Goal: Task Accomplishment & Management: Complete application form

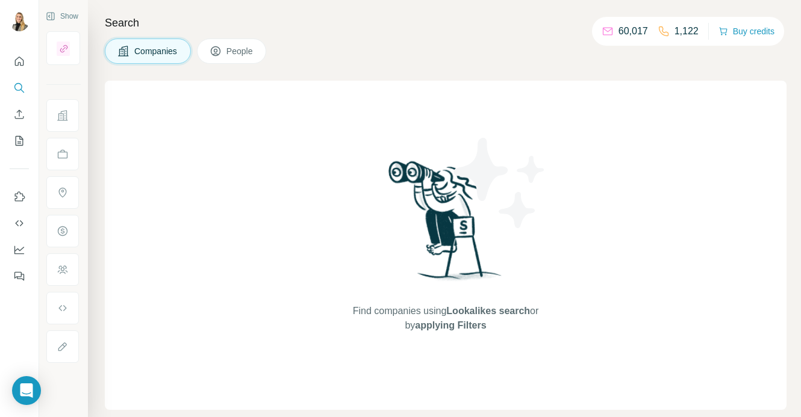
click at [674, 31] on p "1,122" at bounding box center [686, 31] width 24 height 14
drag, startPoint x: 695, startPoint y: 30, endPoint x: 677, endPoint y: 34, distance: 19.1
click at [677, 34] on div "60,017 1,122 Buy credits" at bounding box center [688, 31] width 192 height 29
click at [674, 35] on p "1,122" at bounding box center [686, 31] width 24 height 14
click at [659, 33] on icon at bounding box center [663, 31] width 12 height 12
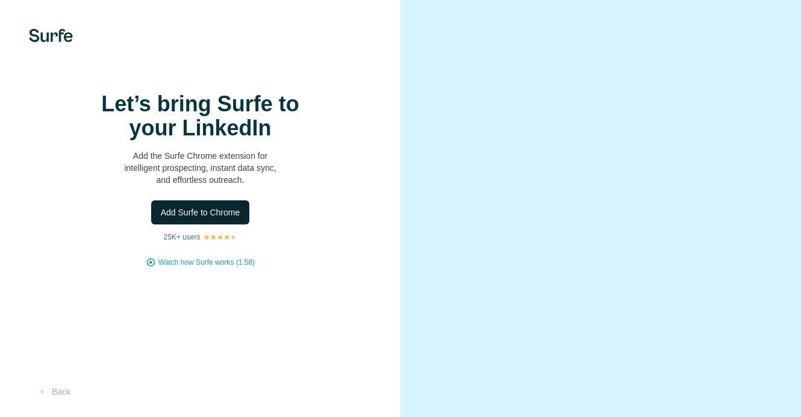
click at [188, 225] on button "Add Surfe to Chrome" at bounding box center [200, 212] width 99 height 24
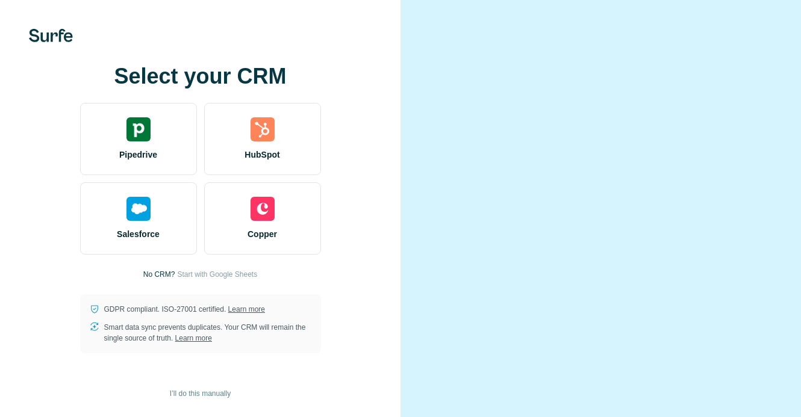
click at [269, 66] on div "Select your CRM Pipedrive HubSpot Salesforce Copper No CRM? Start with Google S…" at bounding box center [200, 208] width 400 height 417
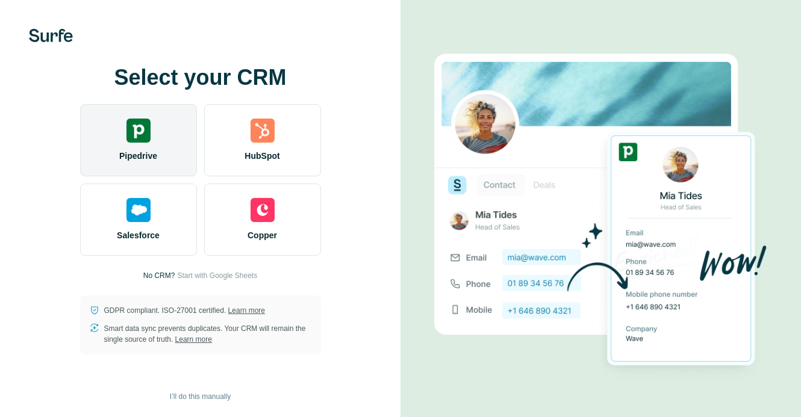
click at [122, 156] on span "Pipedrive" at bounding box center [138, 156] width 38 height 12
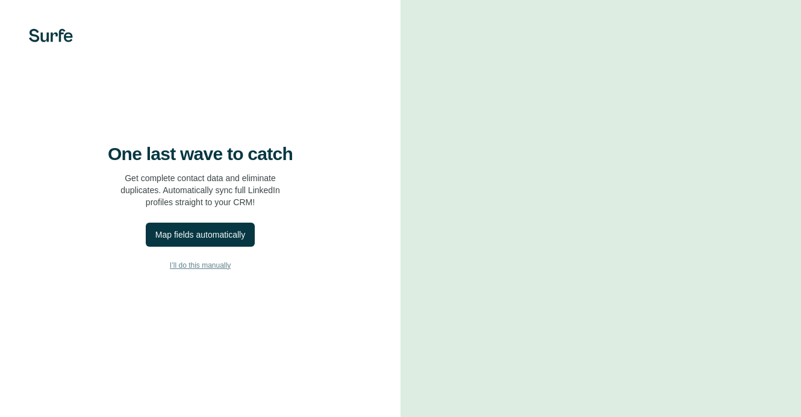
click at [208, 271] on span "I’ll do this manually" at bounding box center [200, 265] width 61 height 11
click at [209, 271] on span "I’ll do this manually" at bounding box center [200, 265] width 61 height 11
